Goal: Task Accomplishment & Management: Use online tool/utility

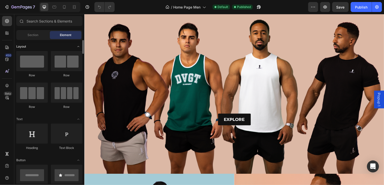
click at [32, 117] on div "Layout" at bounding box center [49, 119] width 66 height 5
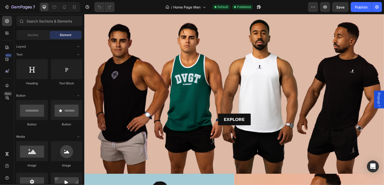
click at [379, 104] on div "Popup 1" at bounding box center [380, 100] width 10 height 18
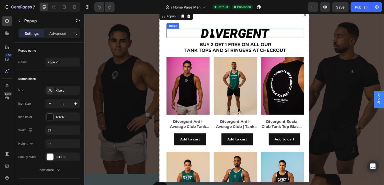
click at [204, 29] on img "Dialog body" at bounding box center [235, 33] width 69 height 9
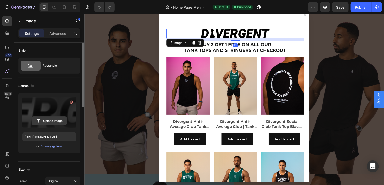
click at [60, 120] on input "file" at bounding box center [49, 121] width 35 height 9
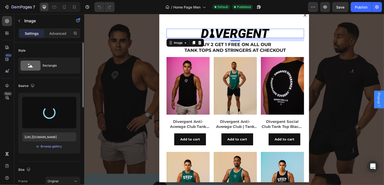
type input "[URL][DOMAIN_NAME]"
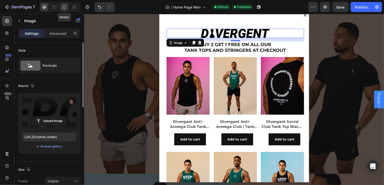
click at [65, 5] on icon at bounding box center [64, 7] width 5 height 5
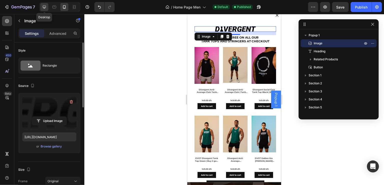
click at [48, 4] on div at bounding box center [44, 7] width 8 height 8
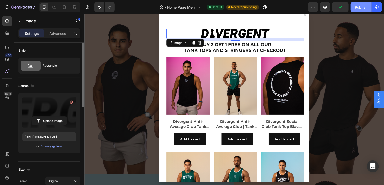
click at [363, 6] on div "Publish" at bounding box center [361, 7] width 13 height 5
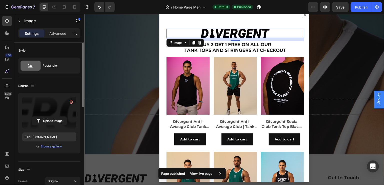
scroll to position [1043, 0]
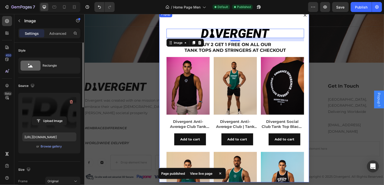
click at [302, 17] on button "Dialog content" at bounding box center [306, 15] width 8 height 8
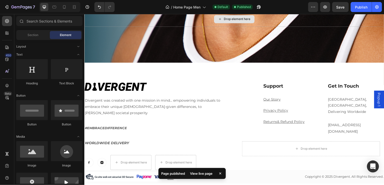
scroll to position [1039, 0]
